Goal: Transaction & Acquisition: Purchase product/service

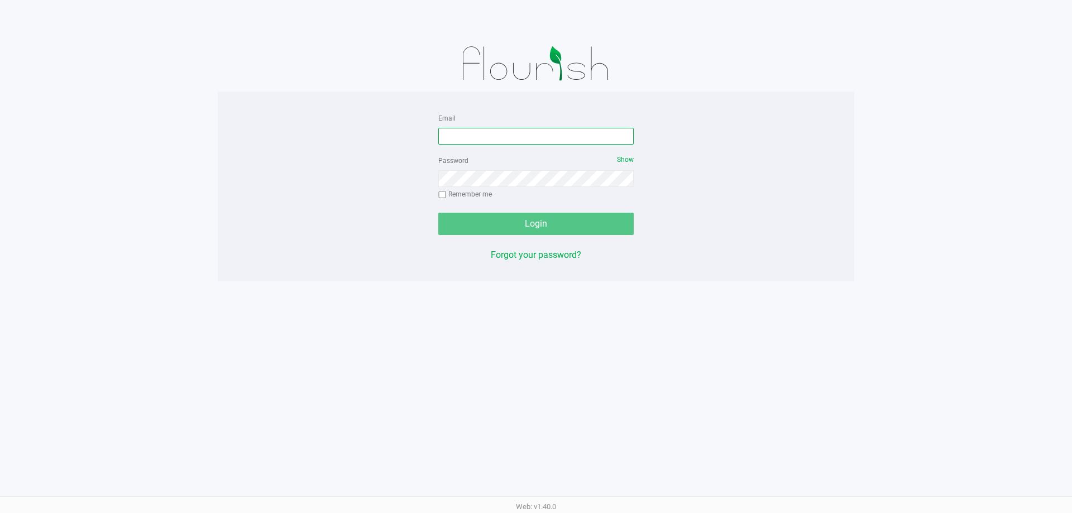
click at [530, 128] on input "Email" at bounding box center [535, 136] width 195 height 17
type input "[EMAIL_ADDRESS][DOMAIN_NAME]"
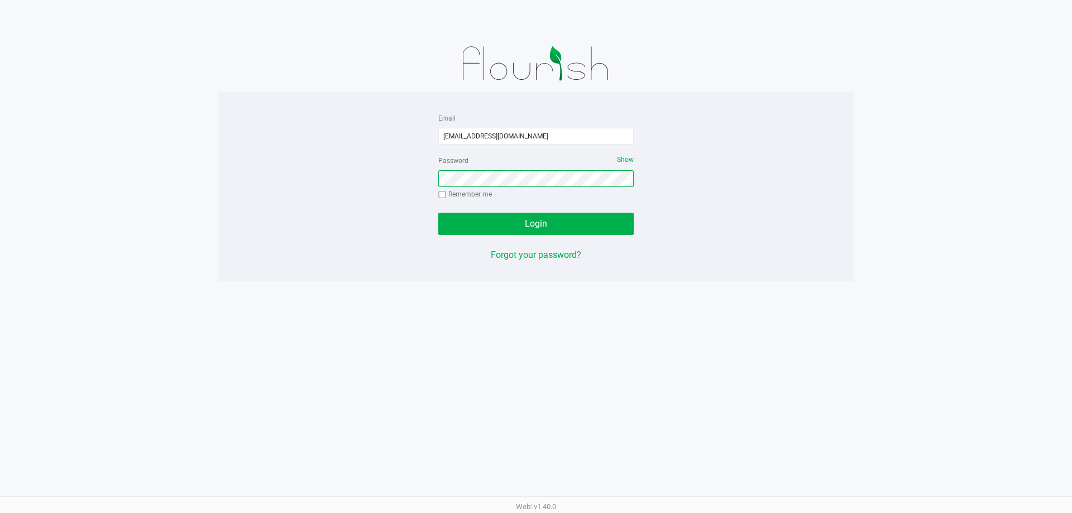
click at [438, 213] on button "Login" at bounding box center [535, 224] width 195 height 22
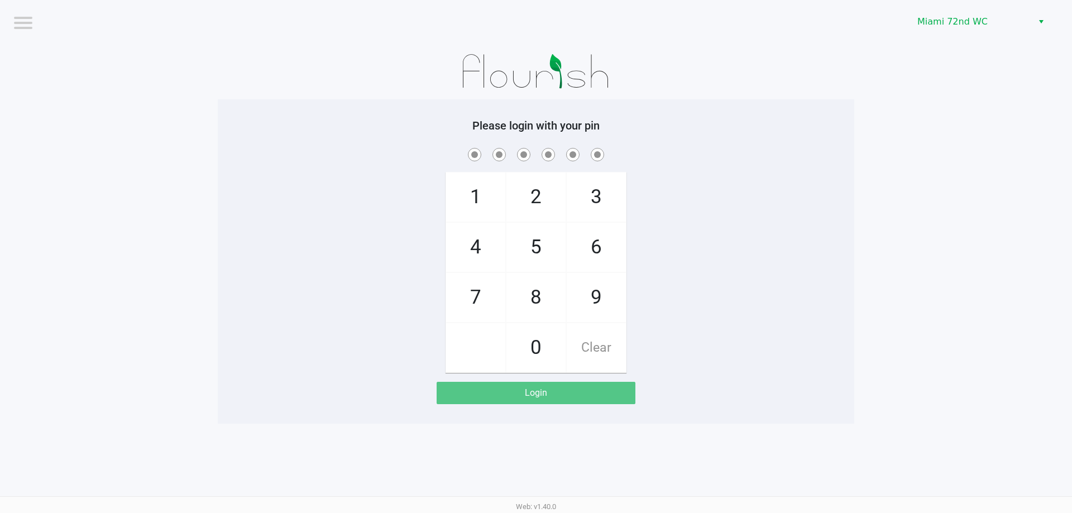
click at [770, 251] on div "1 4 7 2 5 8 0 3 6 9 Clear" at bounding box center [536, 259] width 636 height 227
checkbox input "true"
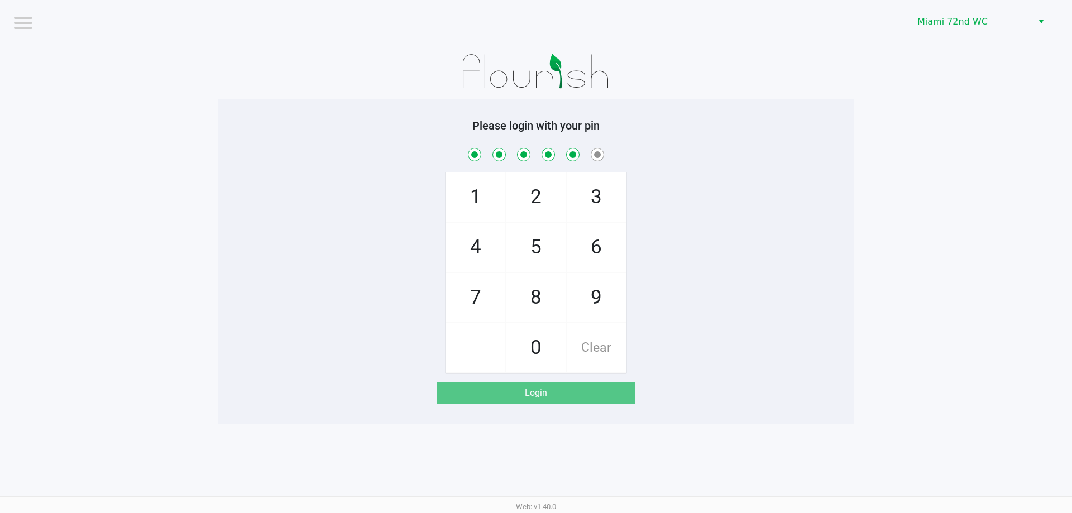
checkbox input "true"
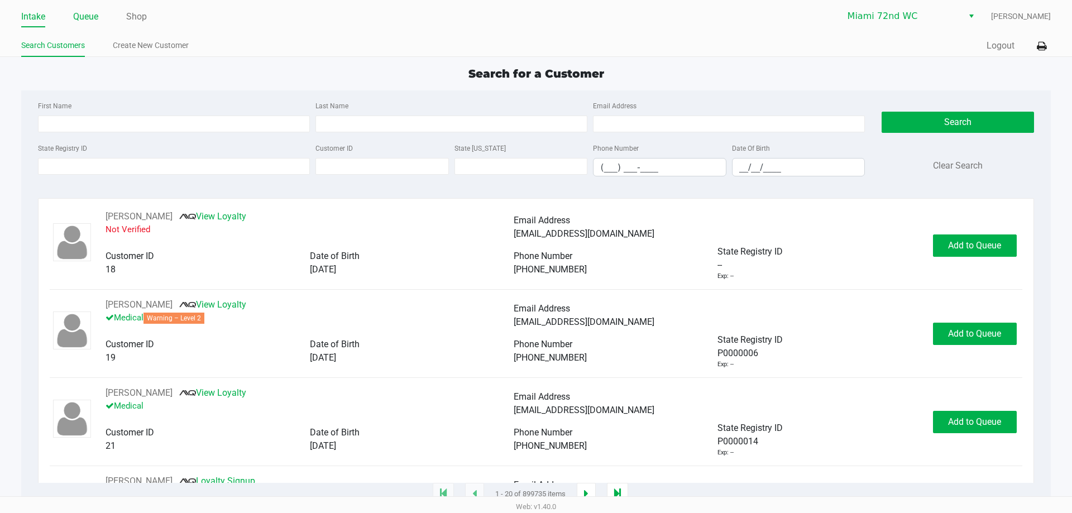
click at [86, 16] on link "Queue" at bounding box center [85, 17] width 25 height 16
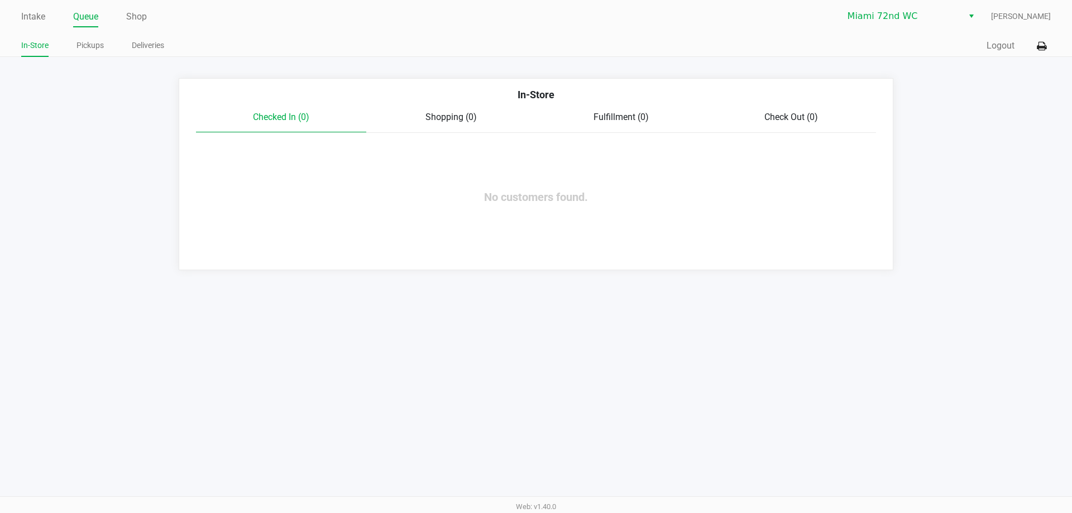
click at [74, 43] on ul "In-Store Pickups Deliveries" at bounding box center [278, 46] width 515 height 19
click at [83, 44] on link "Pickups" at bounding box center [89, 46] width 27 height 14
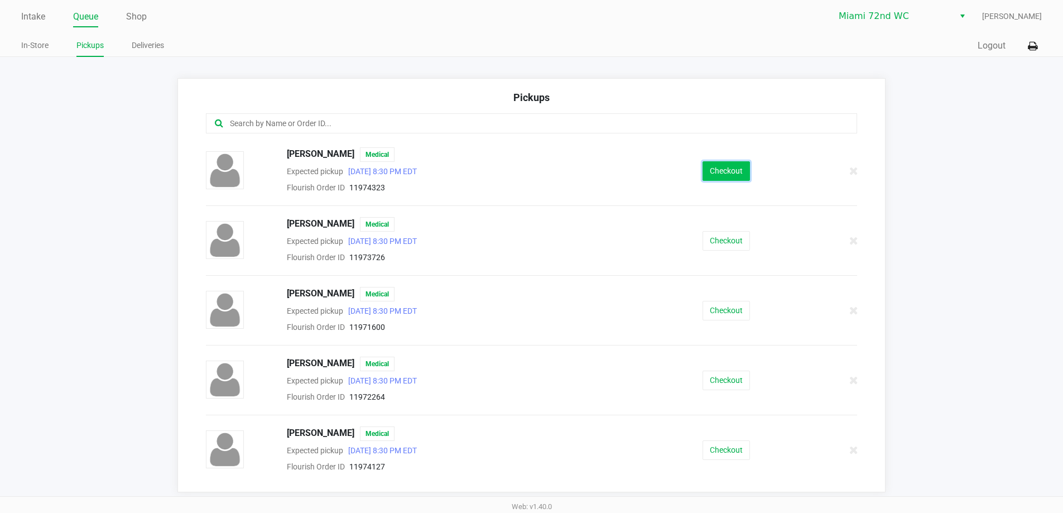
click at [721, 171] on button "Checkout" at bounding box center [726, 171] width 47 height 20
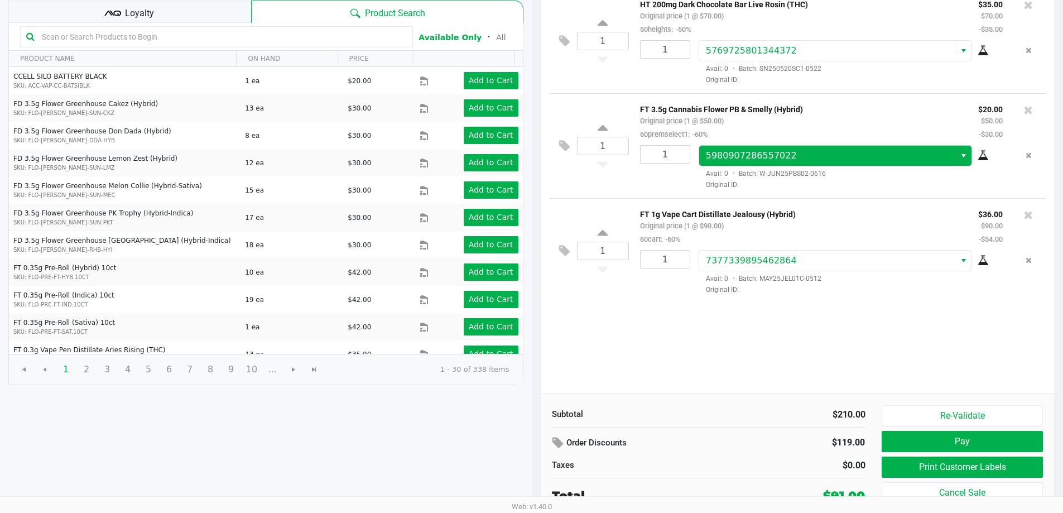
scroll to position [114, 0]
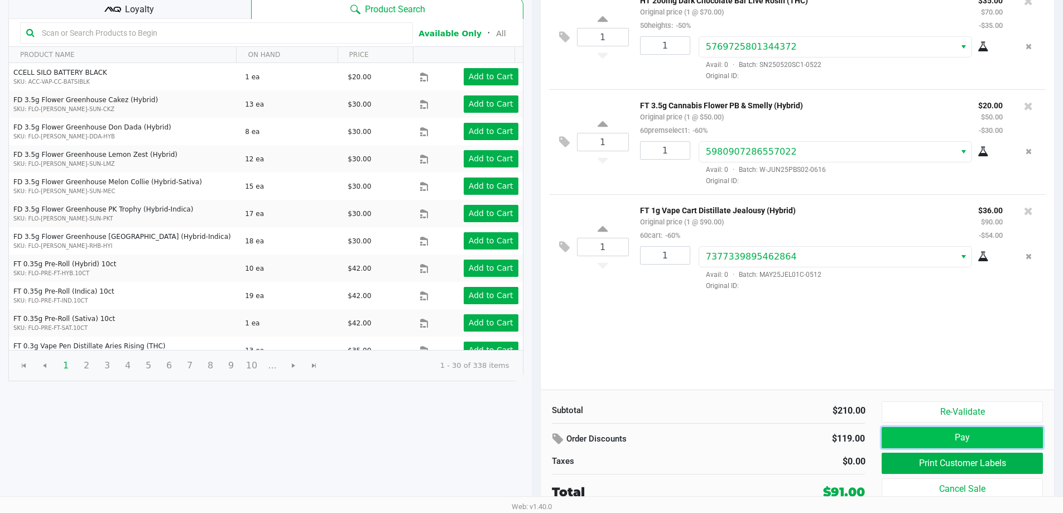
click at [1014, 431] on button "Pay" at bounding box center [962, 437] width 161 height 21
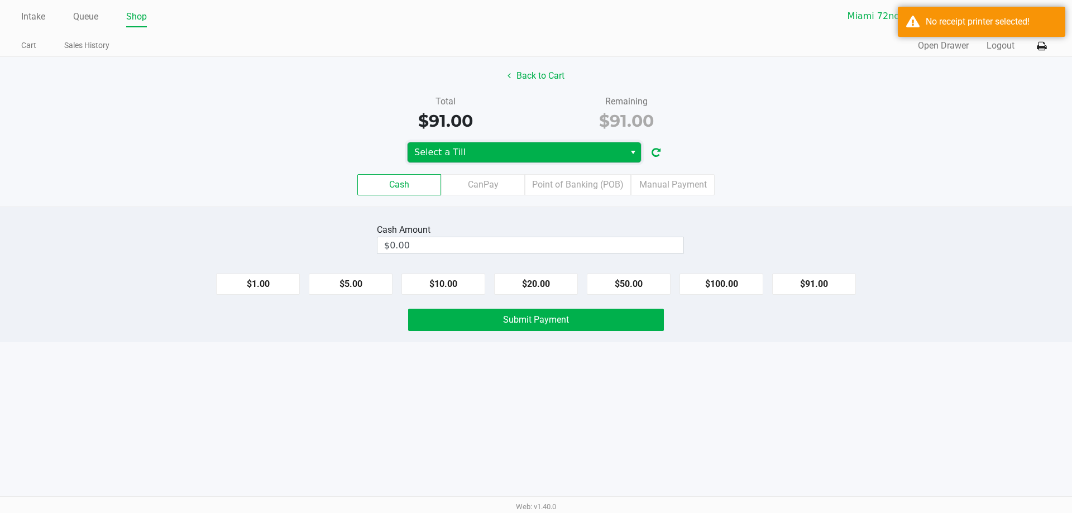
click at [478, 153] on span "Select a Till" at bounding box center [516, 152] width 204 height 13
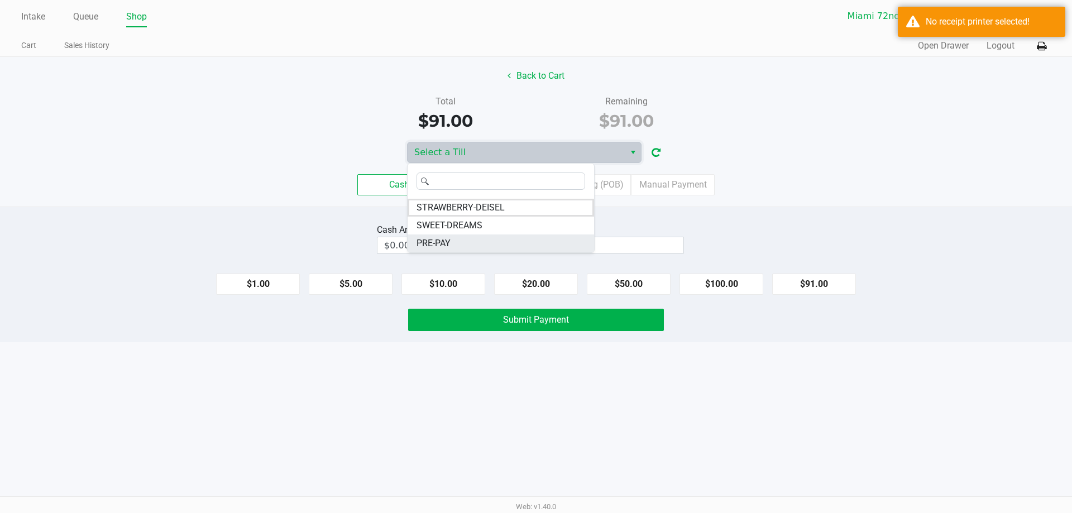
click at [458, 247] on li "PRE-PAY" at bounding box center [500, 243] width 186 height 18
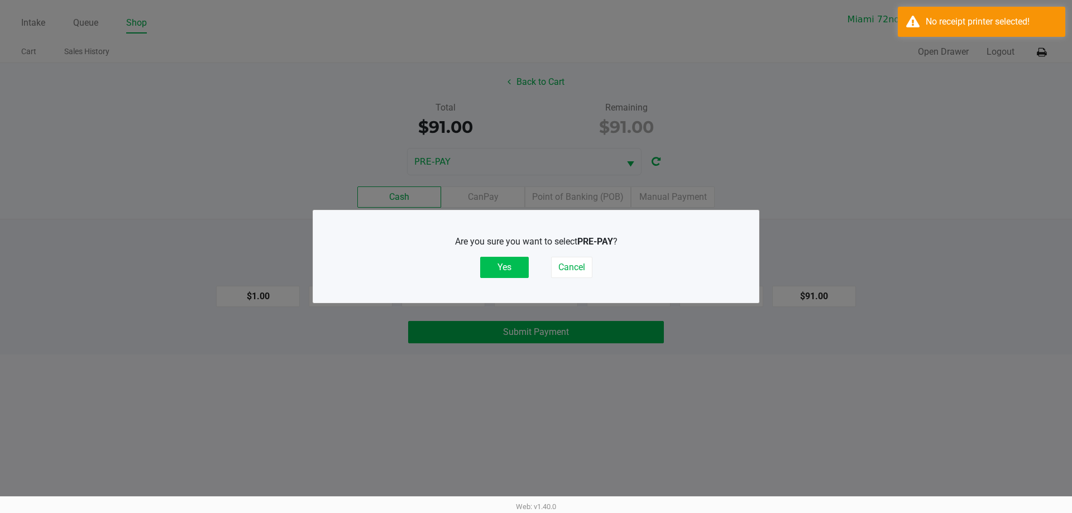
click at [517, 265] on button "Yes" at bounding box center [504, 267] width 49 height 21
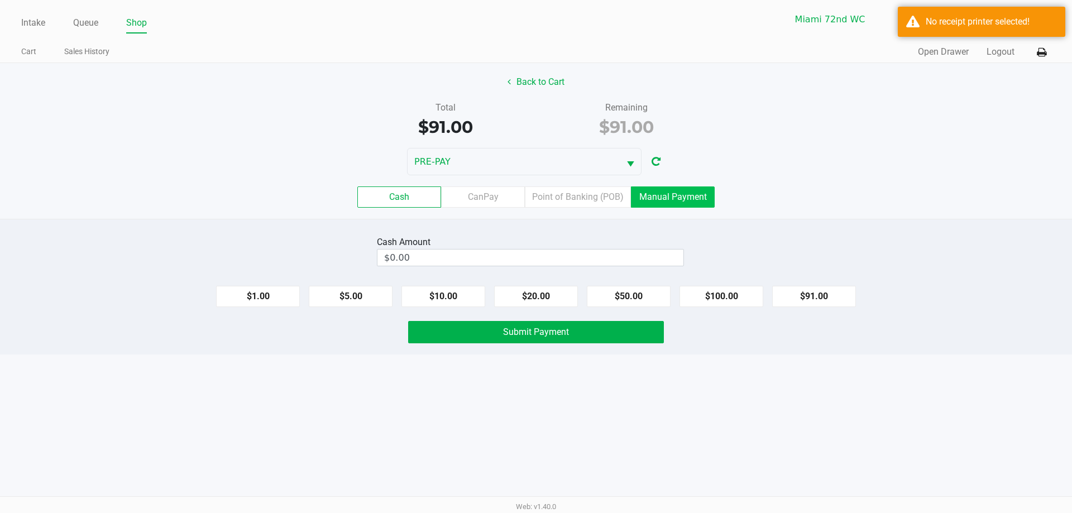
click at [701, 193] on label "Manual Payment" at bounding box center [673, 196] width 84 height 21
click at [0, 0] on 8 "Manual Payment" at bounding box center [0, 0] width 0 height 0
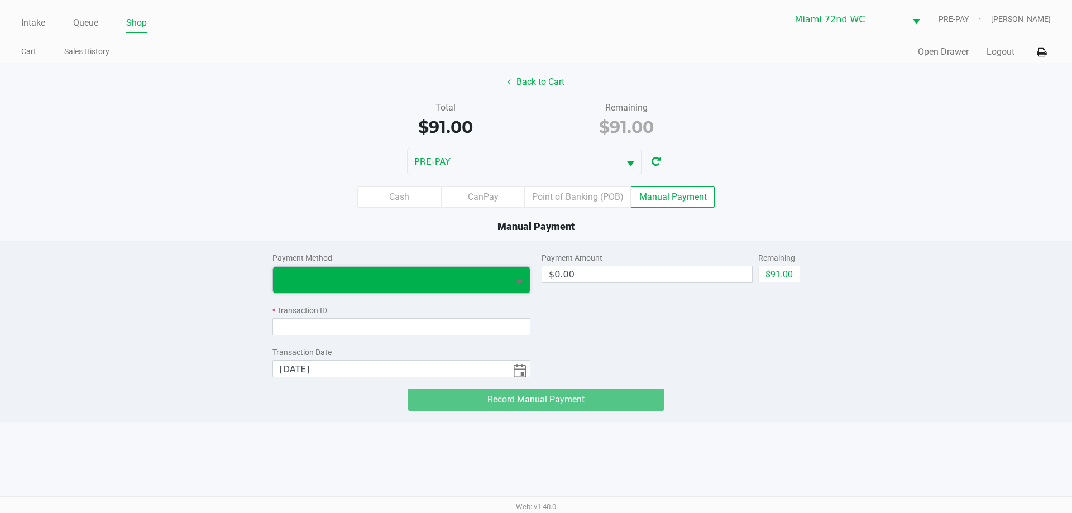
click at [368, 281] on span at bounding box center [391, 279] width 223 height 13
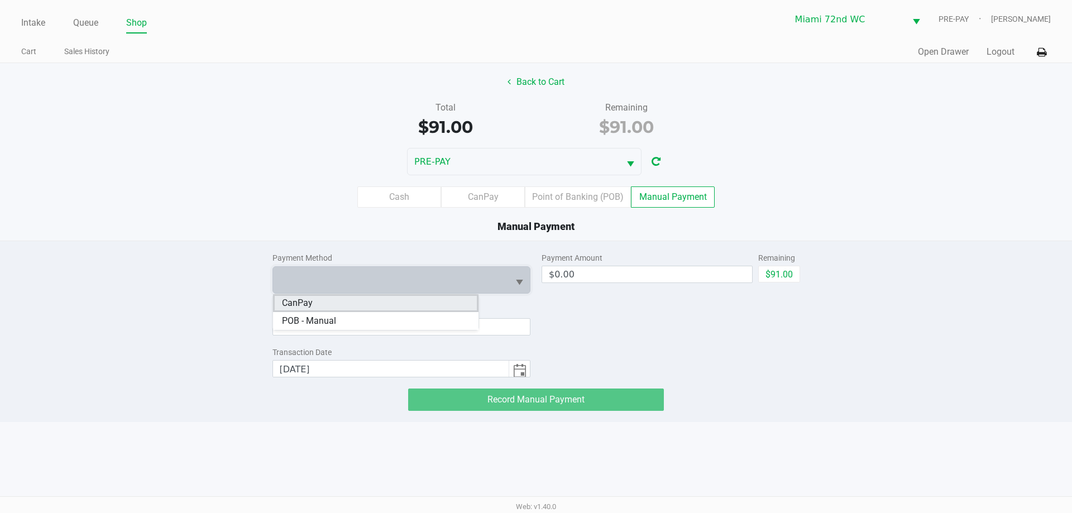
click at [323, 303] on li "CanPay" at bounding box center [375, 303] width 205 height 18
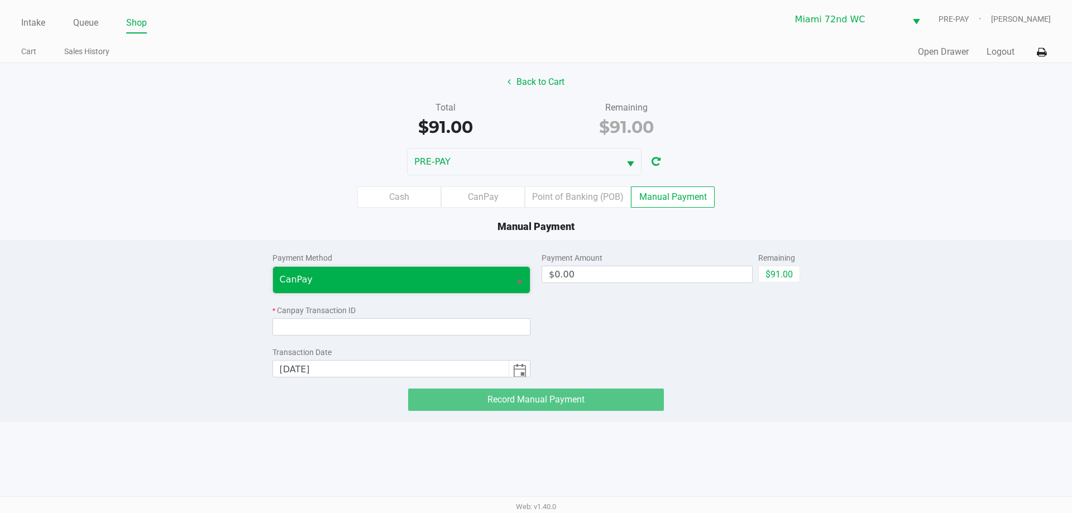
click at [347, 278] on span "CanPay" at bounding box center [391, 279] width 223 height 13
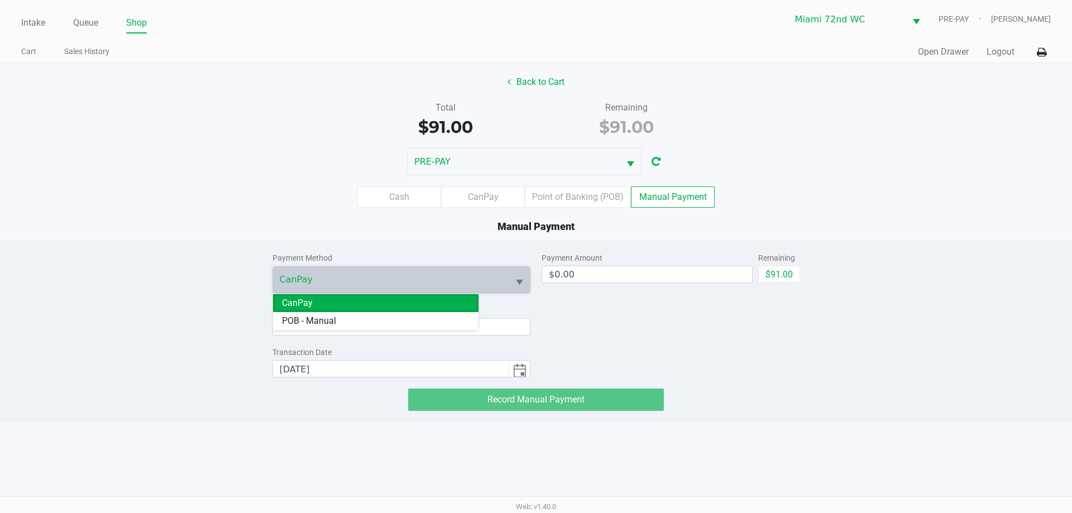
click at [319, 305] on li "CanPay" at bounding box center [375, 303] width 205 height 18
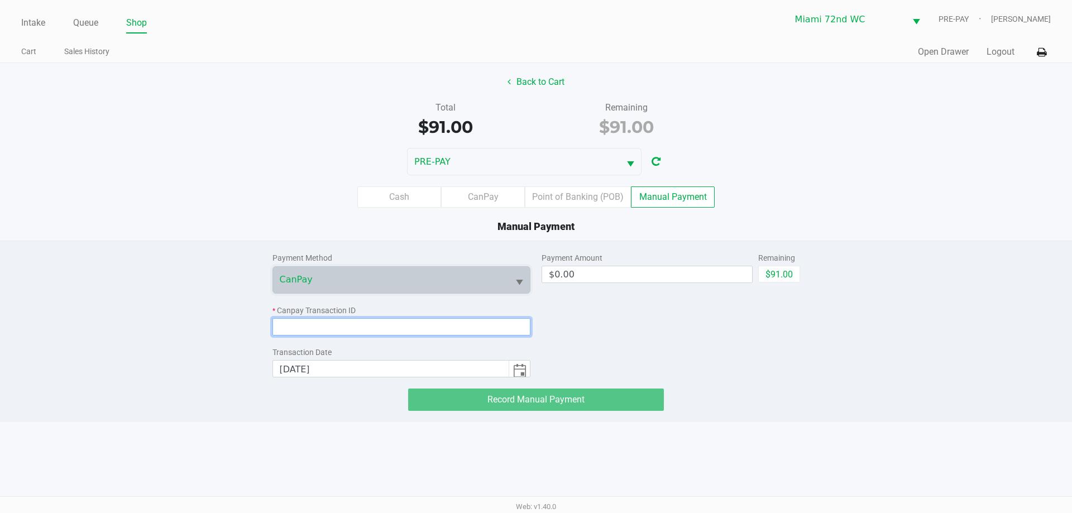
click at [347, 332] on input at bounding box center [401, 326] width 258 height 17
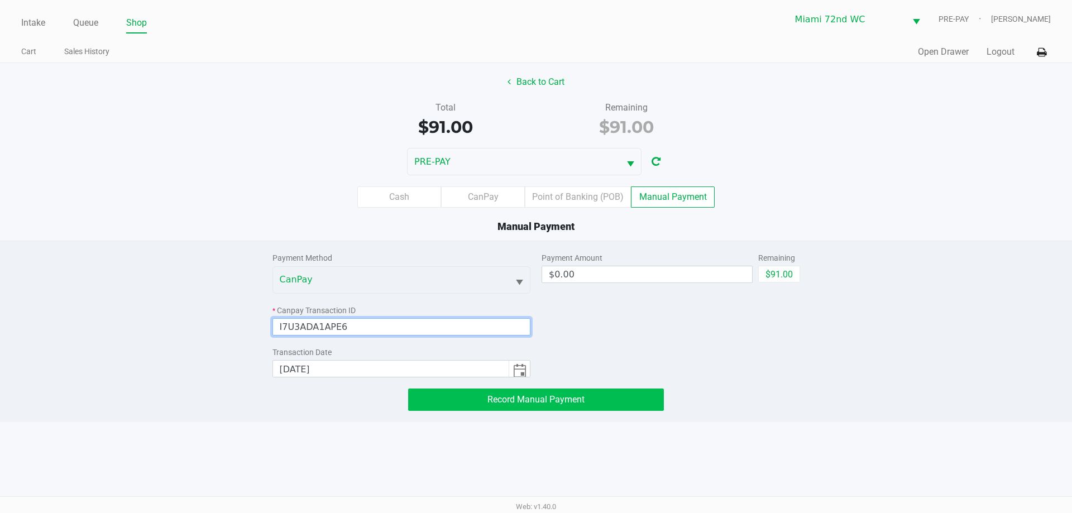
type input "I7U3ADA1APE6"
click at [594, 396] on button "Record Manual Payment" at bounding box center [536, 399] width 256 height 22
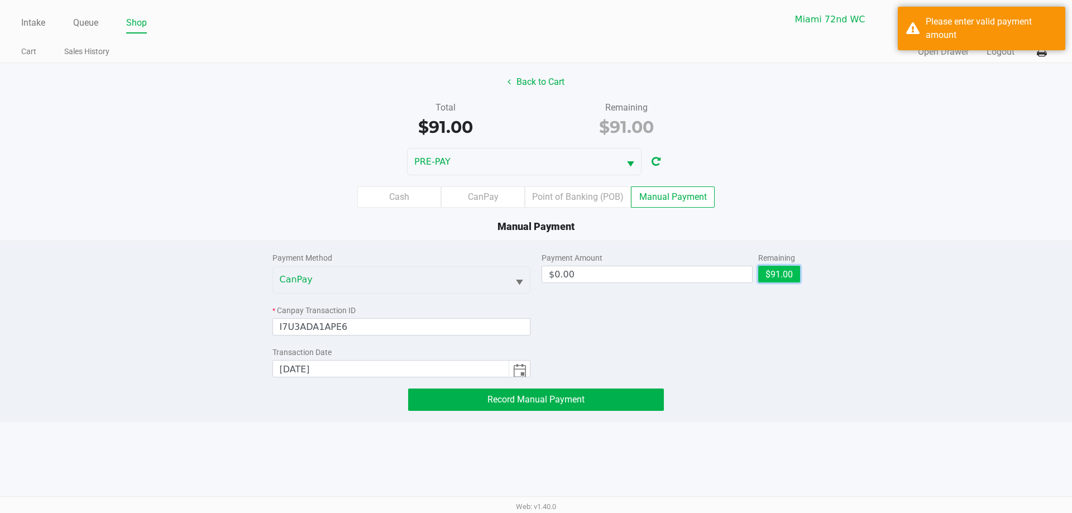
click at [783, 270] on button "$91.00" at bounding box center [779, 274] width 42 height 17
type input "$91.00"
click at [529, 400] on span "Record Manual Payment" at bounding box center [535, 399] width 97 height 11
